Goal: Task Accomplishment & Management: Complete application form

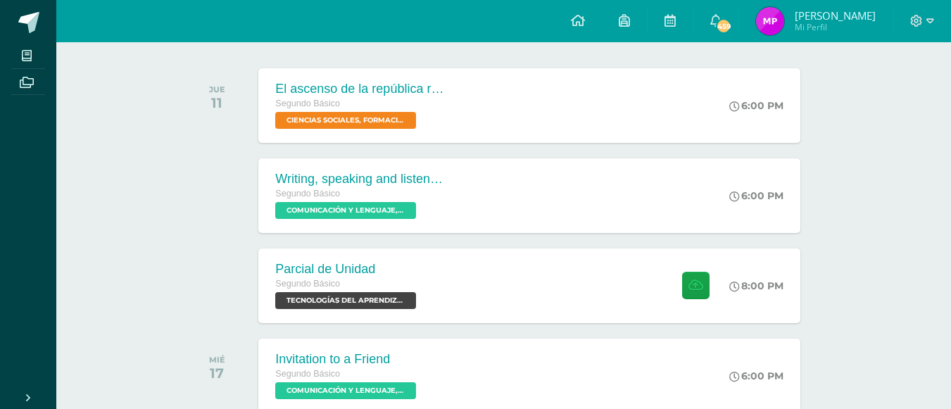
scroll to position [211, 0]
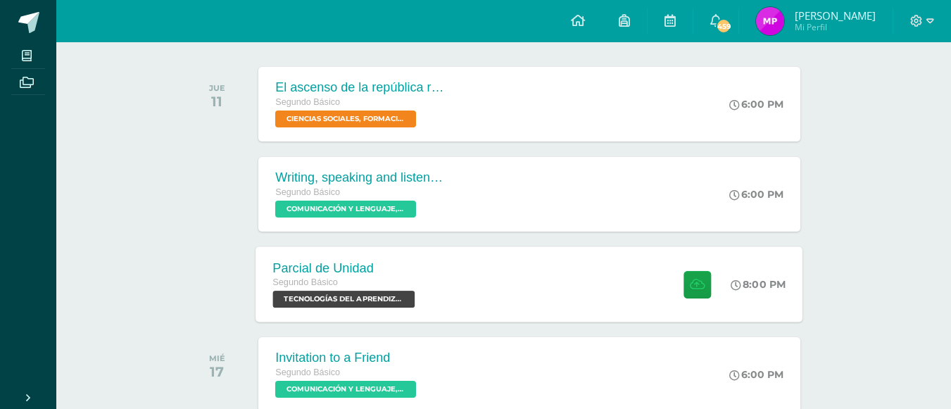
click at [389, 294] on span "TECNOLOGÍAS DEL APRENDIZAJE Y LA COMUNICACIÓN 'Sección A'" at bounding box center [344, 299] width 142 height 17
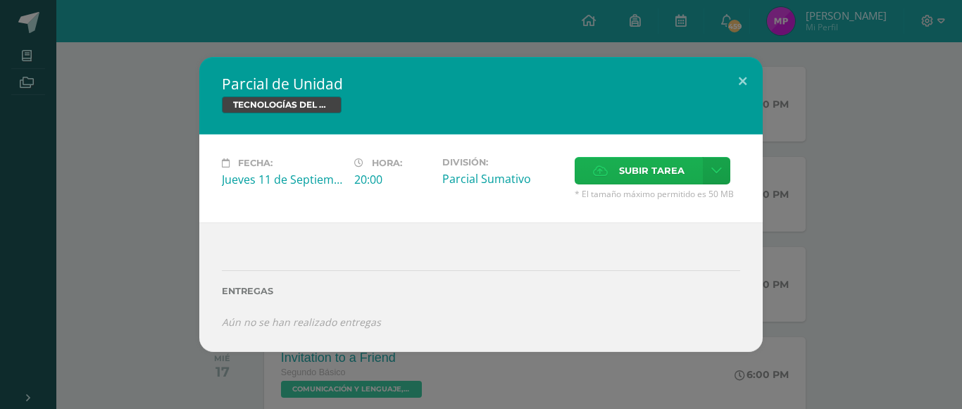
click at [468, 170] on span "Subir tarea" at bounding box center [651, 171] width 65 height 26
click at [0, 0] on input "Subir tarea" at bounding box center [0, 0] width 0 height 0
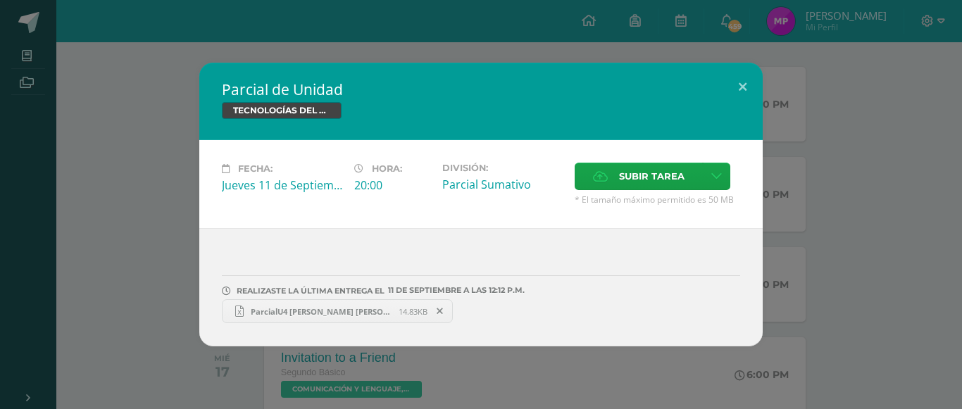
click at [324, 308] on span "ParcialU4 [PERSON_NAME] [PERSON_NAME].xlsx" at bounding box center [321, 311] width 155 height 11
click at [468, 89] on button at bounding box center [742, 87] width 40 height 48
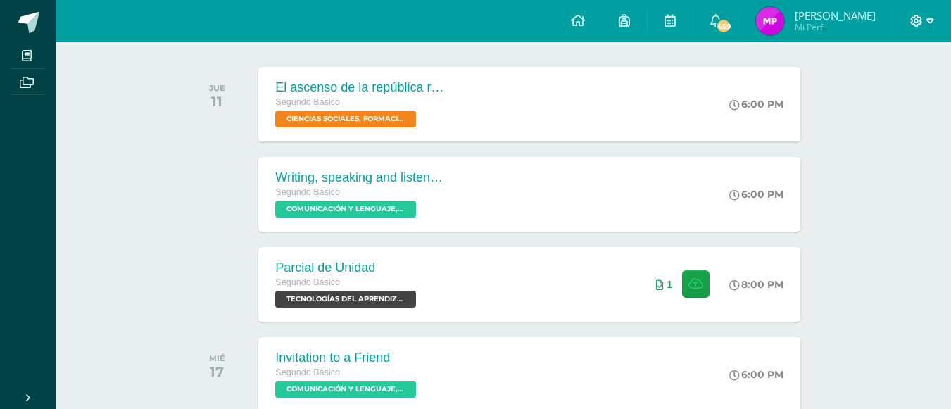
click at [468, 22] on icon at bounding box center [916, 21] width 13 height 13
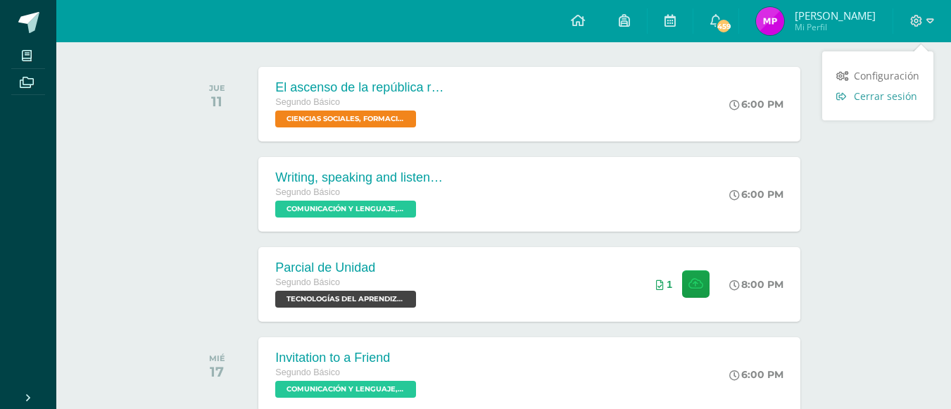
click at [468, 90] on span "Cerrar sesión" at bounding box center [885, 95] width 63 height 13
